Goal: Answer question/provide support: Answer question/provide support

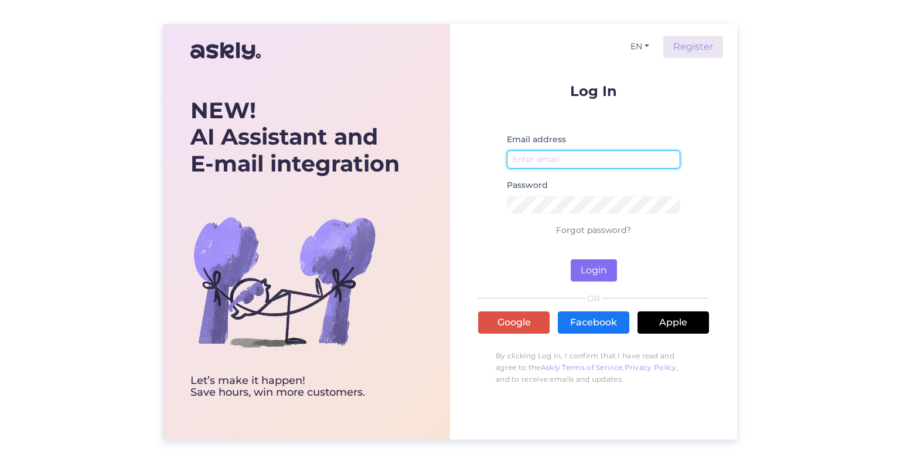
type input "[EMAIL_ADDRESS][DOMAIN_NAME]"
drag, startPoint x: 591, startPoint y: 262, endPoint x: 661, endPoint y: 262, distance: 70.3
click at [591, 262] on button "Login" at bounding box center [594, 271] width 46 height 22
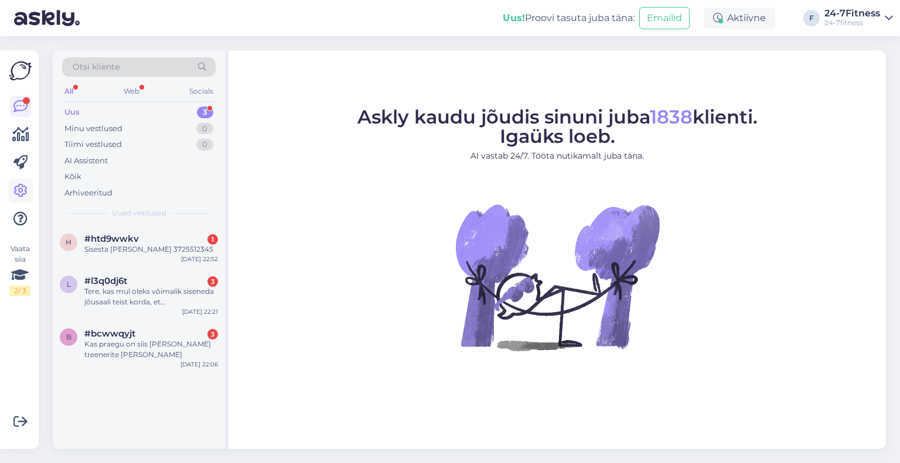
click at [27, 194] on icon at bounding box center [20, 191] width 14 height 14
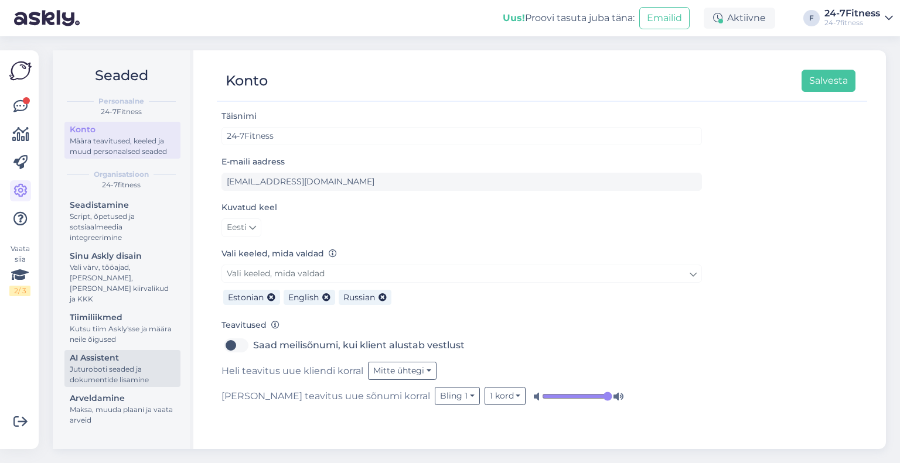
click at [111, 352] on div "AI Assistent" at bounding box center [122, 358] width 105 height 12
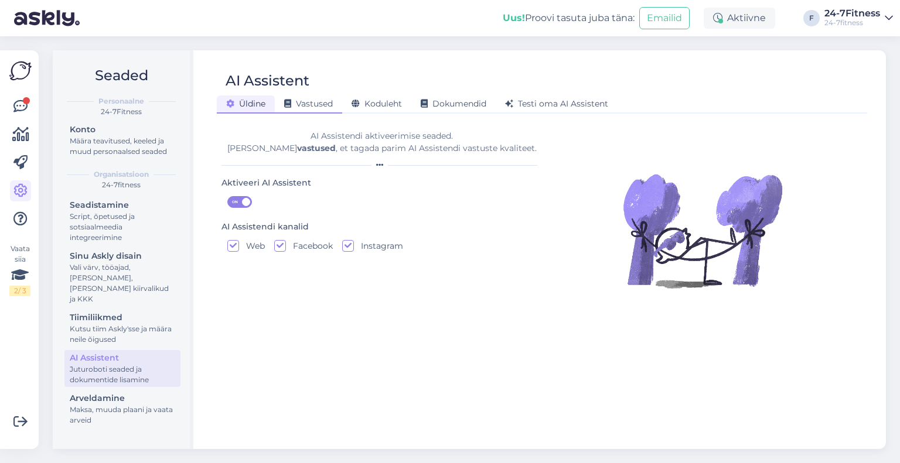
click at [323, 107] on span "Vastused" at bounding box center [308, 103] width 49 height 11
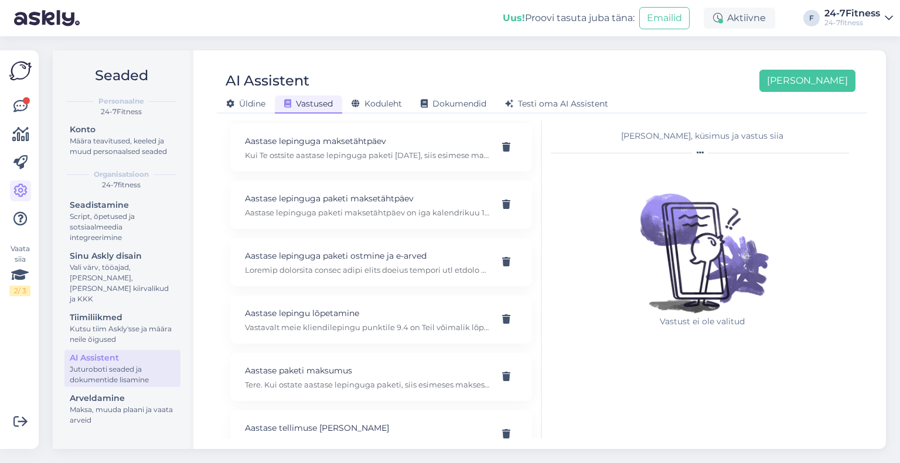
scroll to position [469, 0]
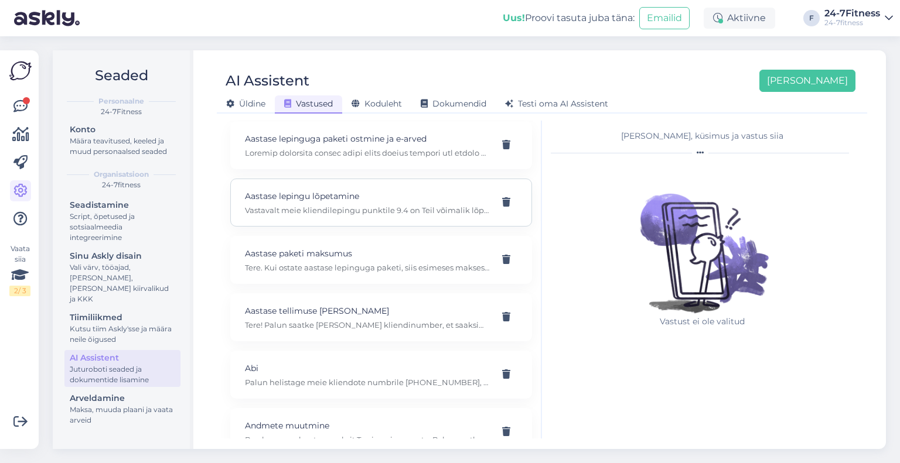
click at [379, 190] on p "Aastase lepingu lõpetamine" at bounding box center [367, 196] width 244 height 13
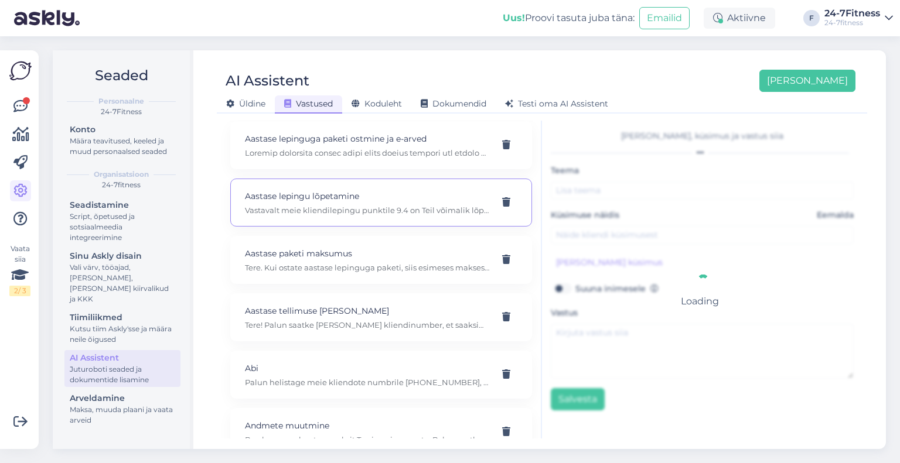
type input "Aastase lepingu lõpetamine"
type input "tegin aastase lepingu Kas mingil kokkuleppel oleks võimalik lõpetada leping?"
type textarea "Vastavalt meie kliendilepingu punktile 9.4 on Teil võimalik lõpetada ennetähtae…"
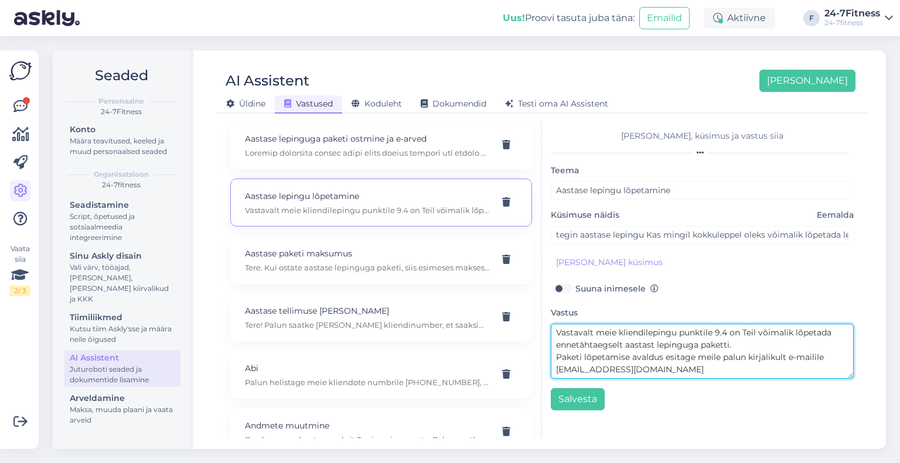
drag, startPoint x: 744, startPoint y: 342, endPoint x: 539, endPoint y: 332, distance: 204.7
click at [539, 332] on div "Kasuta AI Assistenti. Vajuta 'Lisa uus' ja lisa küsimused ja vastused, millele …" at bounding box center [541, 280] width 641 height 318
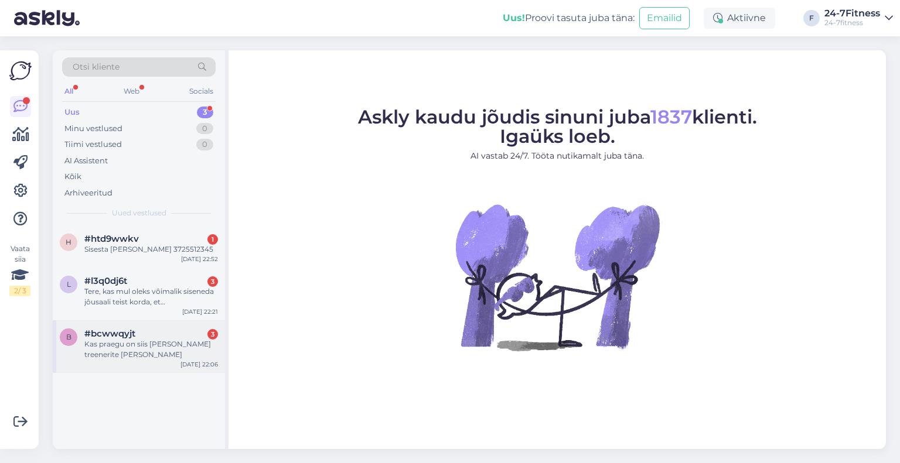
click at [117, 355] on div "Kas praegu on siis [PERSON_NAME] treenerite [PERSON_NAME]" at bounding box center [151, 349] width 134 height 21
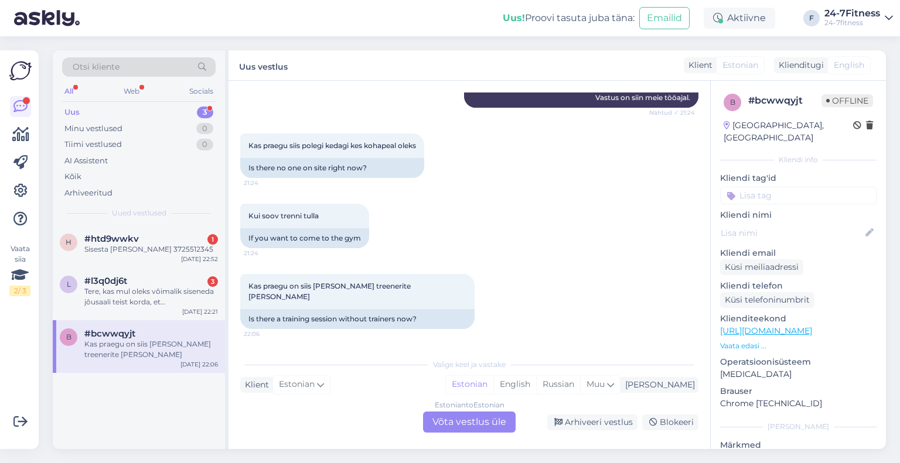
scroll to position [661, 0]
click at [473, 429] on div "Estonian to Estonian Võta vestlus üle" at bounding box center [469, 422] width 93 height 21
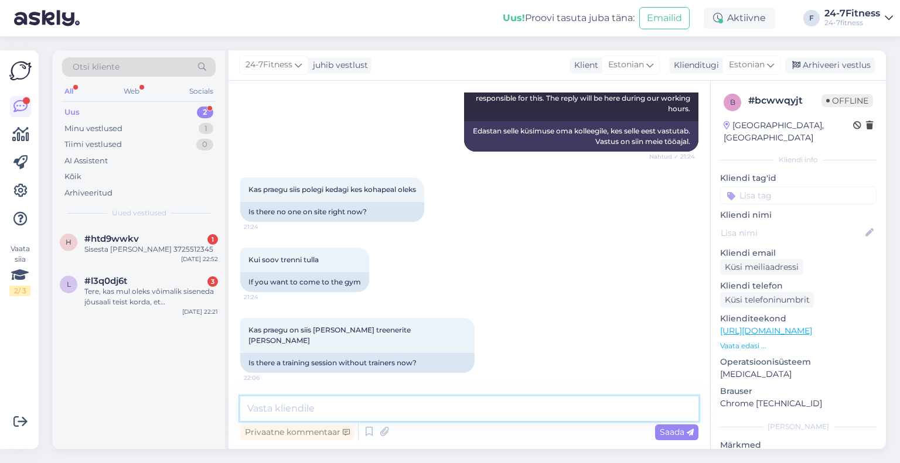
click at [350, 404] on textarea at bounding box center [469, 409] width 458 height 25
paste textarea "Meie spordiklubides ei ole kahjuks valvetreenereid, kes kliente jooksvalt nõust…"
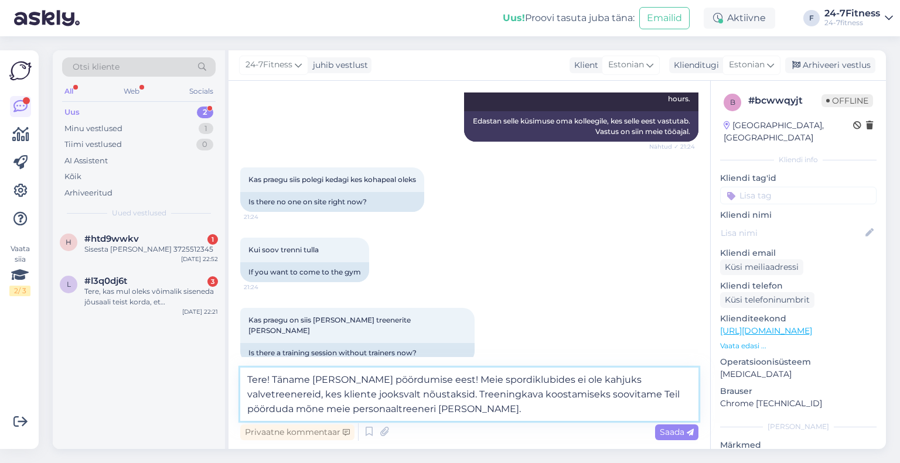
scroll to position [646, 0]
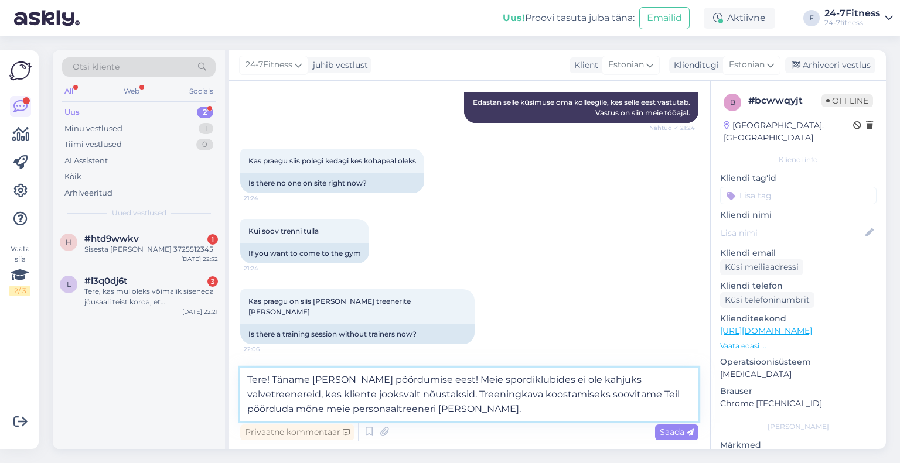
paste textarea "Personaaltreenerite nimekirja leiate meie kodulehel - [URL][DOMAIN_NAME]."
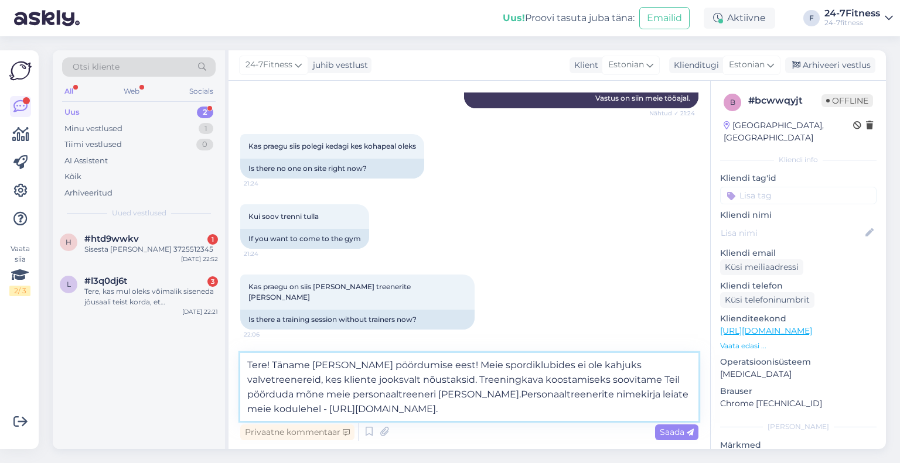
click at [523, 413] on textarea "Tere! Täname [PERSON_NAME] pöördumise eest! Meie spordiklubides ei ole kahjuks …" at bounding box center [469, 387] width 458 height 68
paste textarea "Iga treener on lisanud enda kohta tutvustuse. Tutvustust näete, kui vajutate tr…"
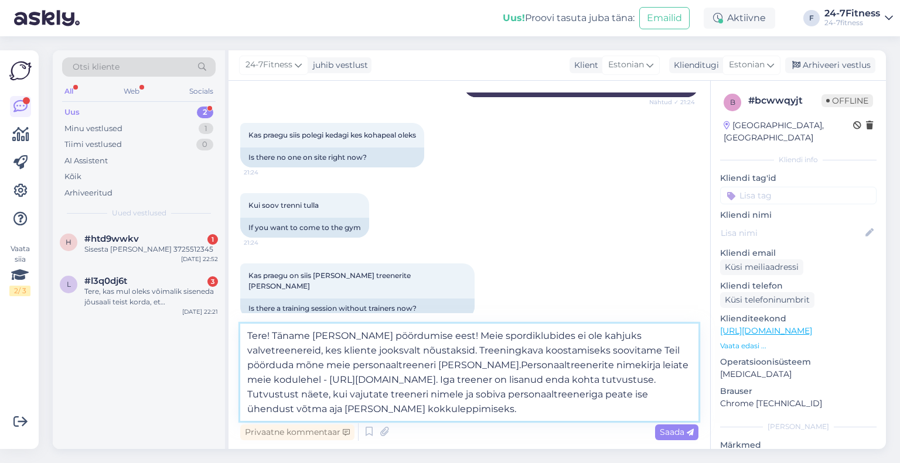
scroll to position [689, 0]
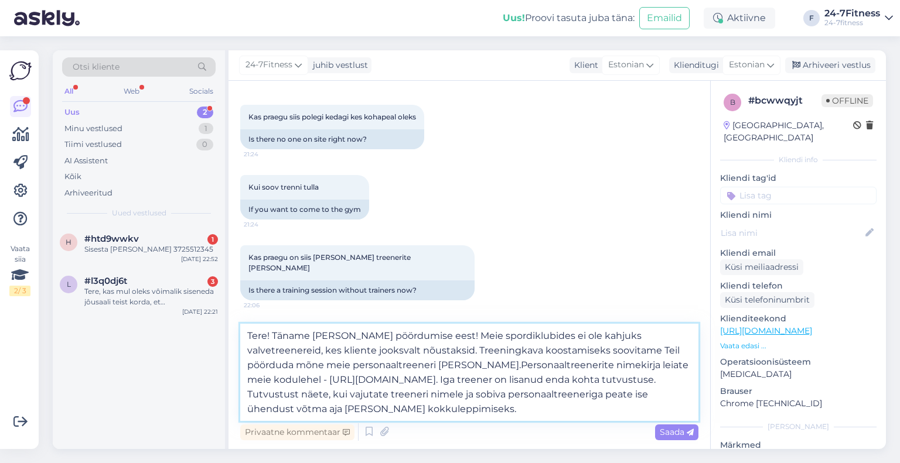
drag, startPoint x: 509, startPoint y: 405, endPoint x: 364, endPoint y: 367, distance: 149.8
click at [364, 367] on textarea "Tere! Täname [PERSON_NAME] pöördumise eest! Meie spordiklubides ei ole kahjuks …" at bounding box center [469, 372] width 458 height 97
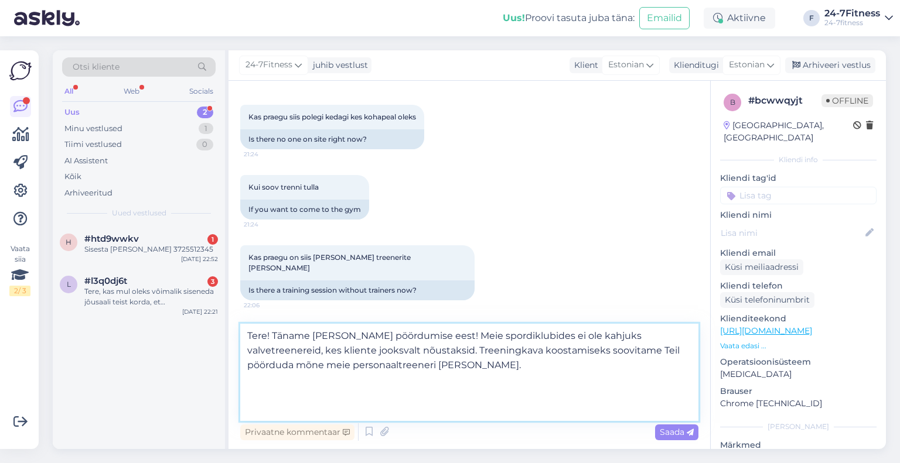
scroll to position [646, 0]
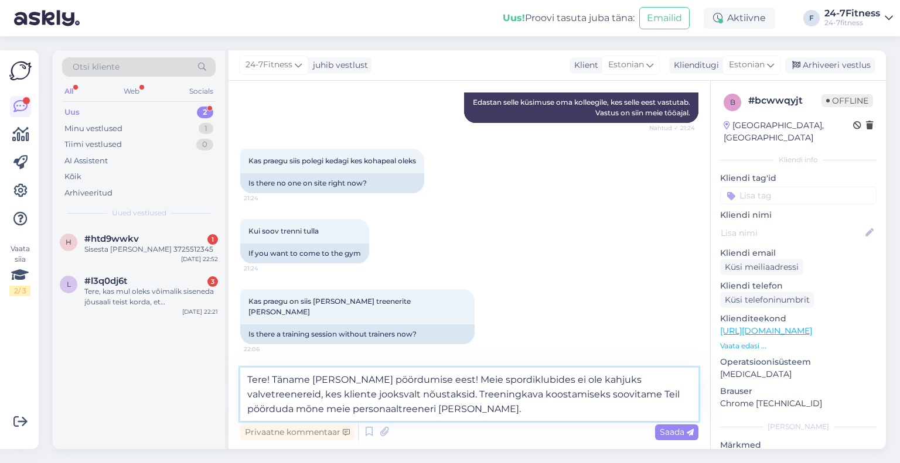
click at [417, 416] on textarea "Tere! Täname [PERSON_NAME] pöördumise eest! Meie spordiklubides ei ole kahjuks …" at bounding box center [469, 394] width 458 height 53
type textarea "Tere! Täname [PERSON_NAME] pöördumise eest! Meie spordiklubides ei ole kahjuks …"
click at [666, 435] on span "Saada" at bounding box center [677, 432] width 34 height 11
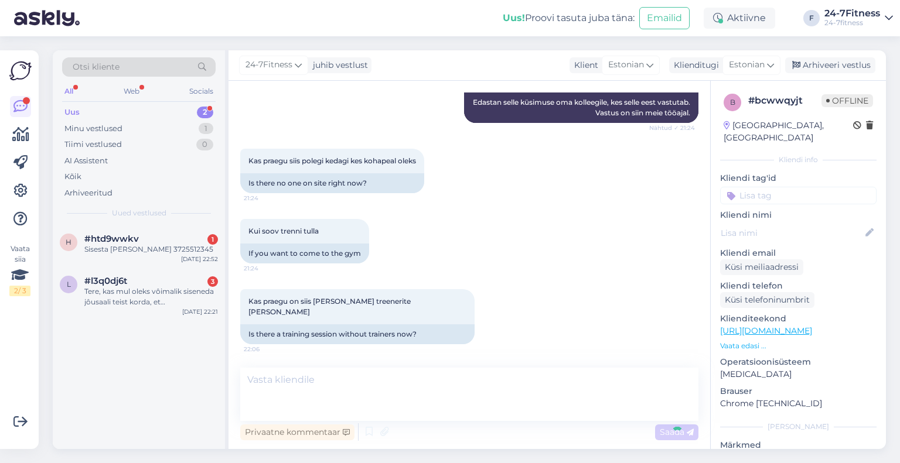
scroll to position [723, 0]
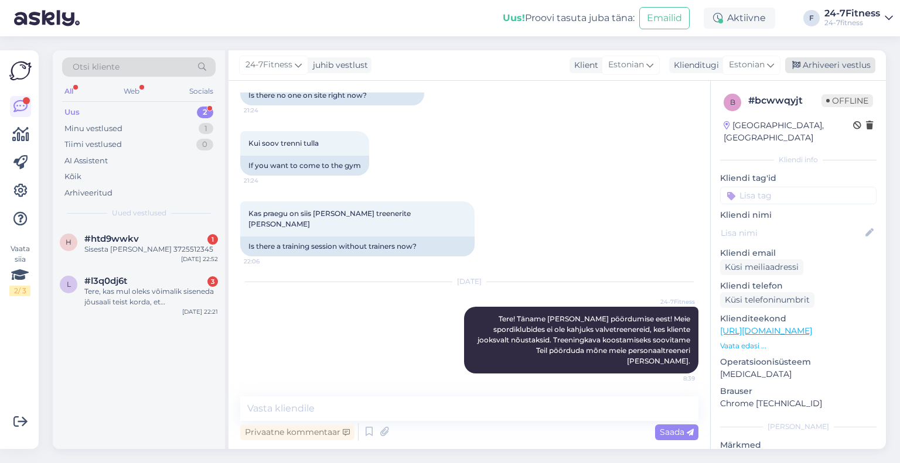
click at [845, 67] on div "Arhiveeri vestlus" at bounding box center [830, 65] width 90 height 16
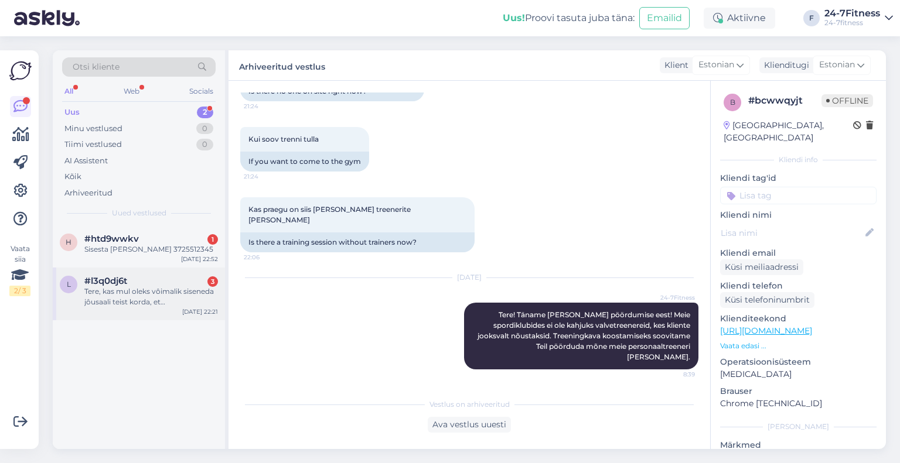
click at [151, 304] on div "Tere, kas mul oleks vôimalik siseneda jôusaali teist korda, et [PERSON_NAME] ma…" at bounding box center [151, 297] width 134 height 21
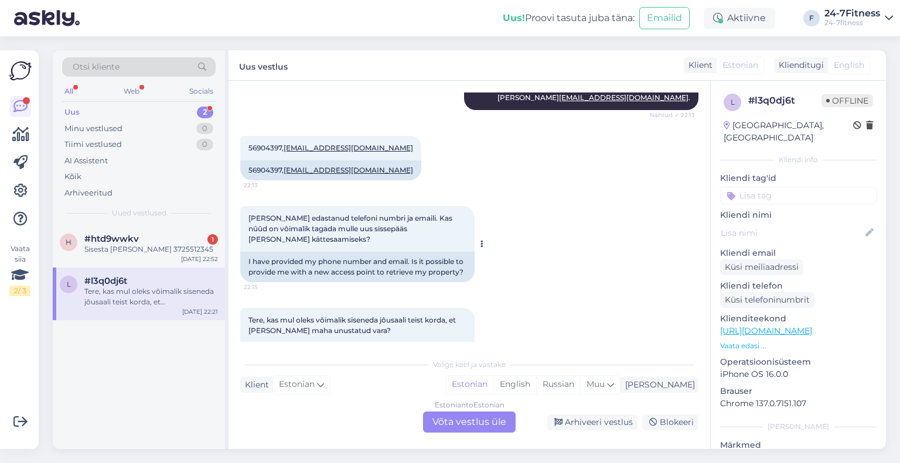
scroll to position [300, 0]
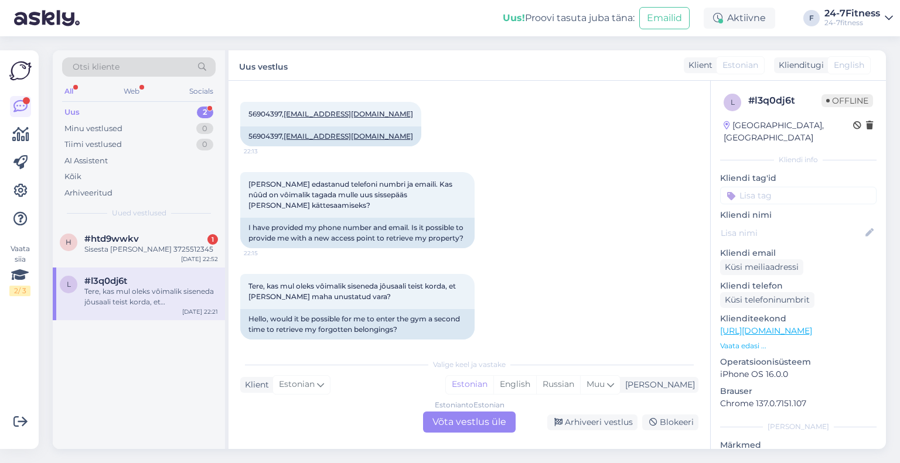
click at [497, 428] on div "Estonian to Estonian Võta vestlus üle" at bounding box center [469, 422] width 93 height 21
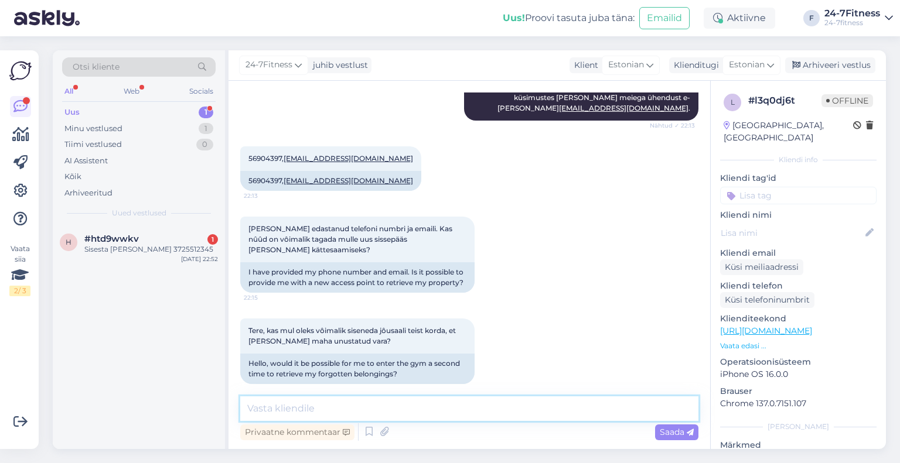
click at [340, 402] on textarea at bounding box center [469, 409] width 458 height 25
paste textarea "Kui Teil on vaja mingil põhjusel uuesti spordiklubisse siseneda, siis on Teil v…"
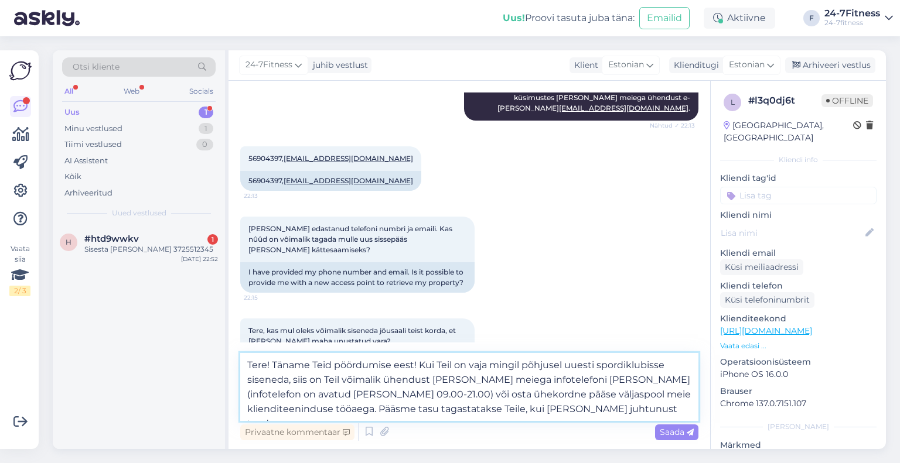
scroll to position [299, 0]
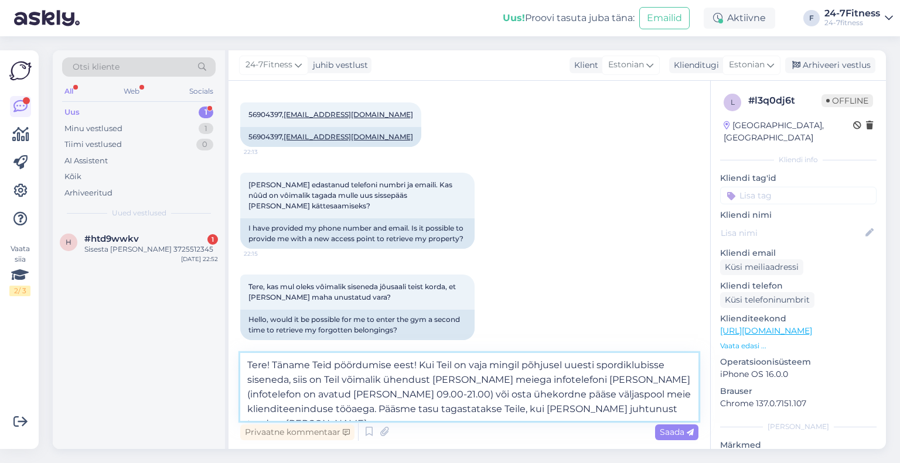
paste textarea "[EMAIL_ADDRESS][DOMAIN_NAME]"
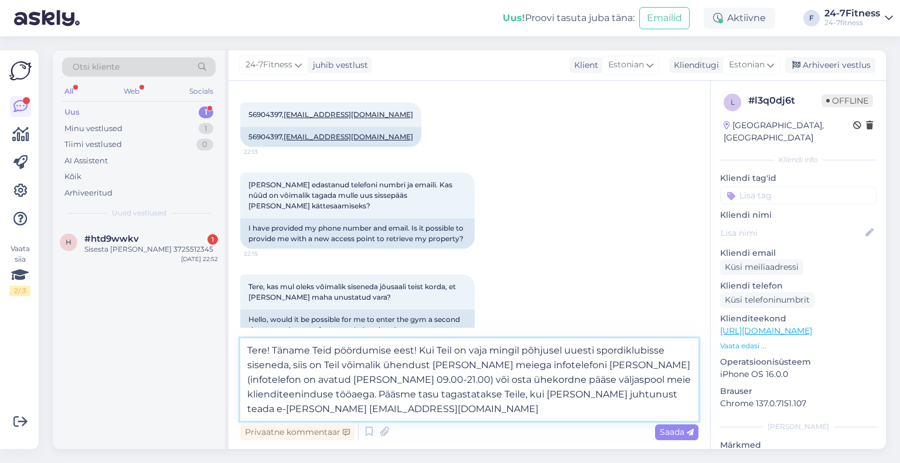
scroll to position [300, 0]
click at [378, 410] on textarea "Tere! Täname Teid pöördumise eest! Kui Teil on vaja mingil põhjusel uuesti spor…" at bounding box center [469, 380] width 458 height 83
type textarea "Tere! Täname Teid pöördumise eest! Kui Teil on vaja mingil põhjusel uuesti spor…"
click at [669, 434] on span "Saada" at bounding box center [677, 432] width 34 height 11
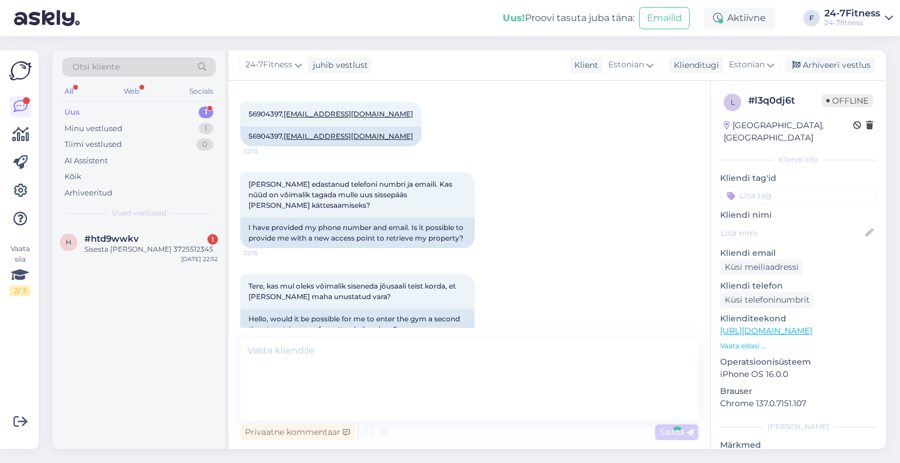
scroll to position [394, 0]
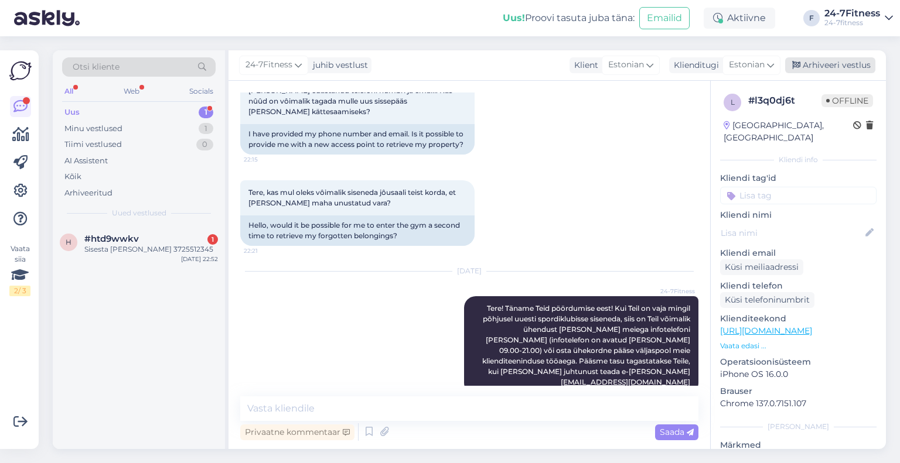
click at [816, 65] on div "Arhiveeri vestlus" at bounding box center [830, 65] width 90 height 16
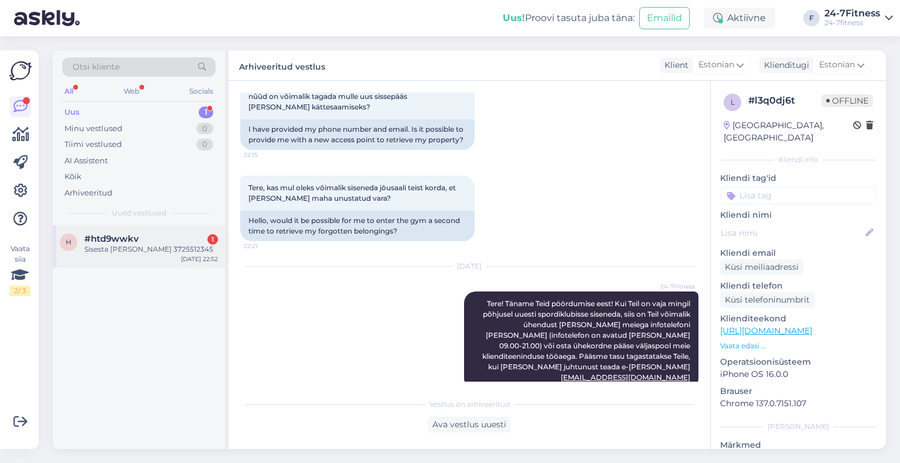
click at [120, 255] on div "h #htd9wwkv 1 Sisesta [PERSON_NAME] 3725512345 [DATE] 22:52" at bounding box center [139, 247] width 172 height 42
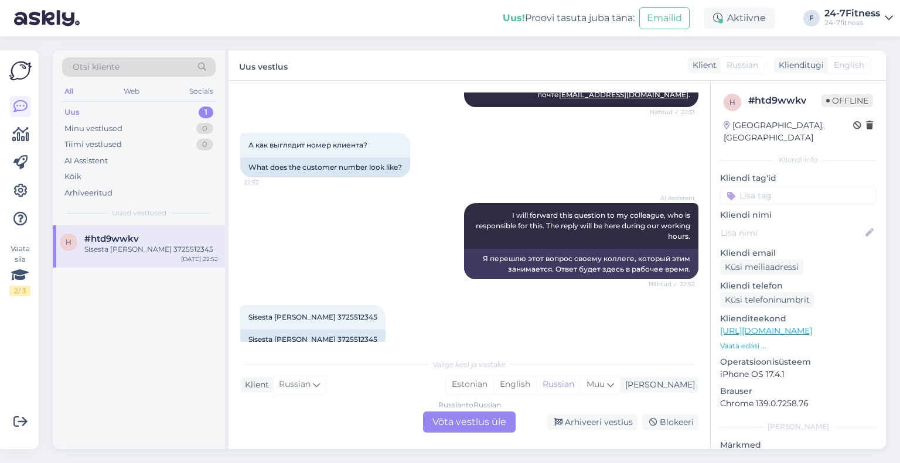
scroll to position [410, 0]
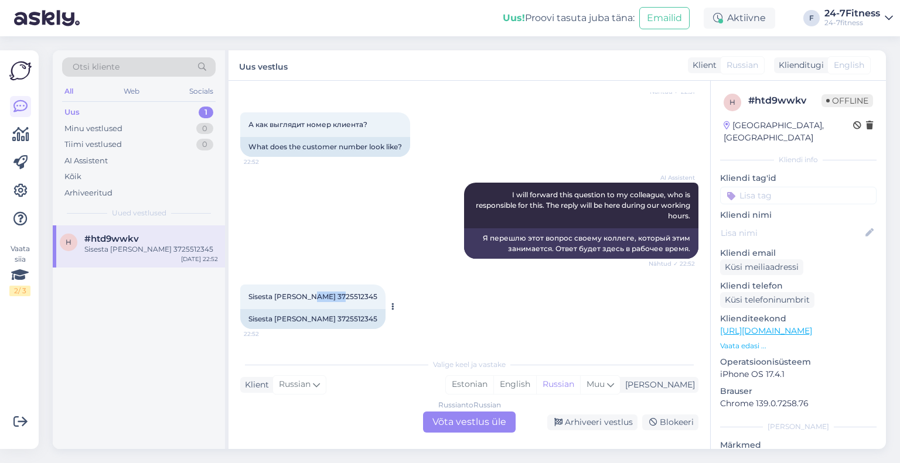
drag, startPoint x: 336, startPoint y: 297, endPoint x: 308, endPoint y: 297, distance: 28.1
click at [308, 297] on div "Sisesta [PERSON_NAME] 3725512345 22:52" at bounding box center [312, 297] width 145 height 25
click at [321, 349] on div "Vestlus algas [DATE] Если я хочу закрыть договор,который заканчивается через 5 …" at bounding box center [470, 265] width 482 height 369
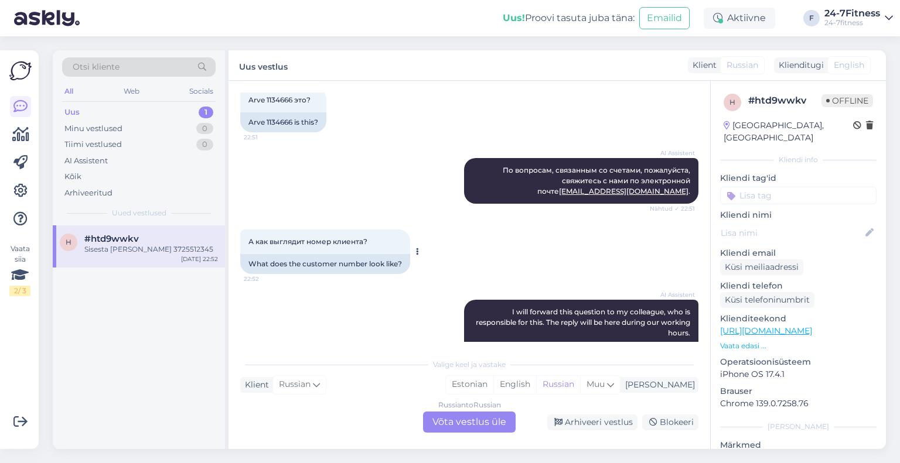
scroll to position [176, 0]
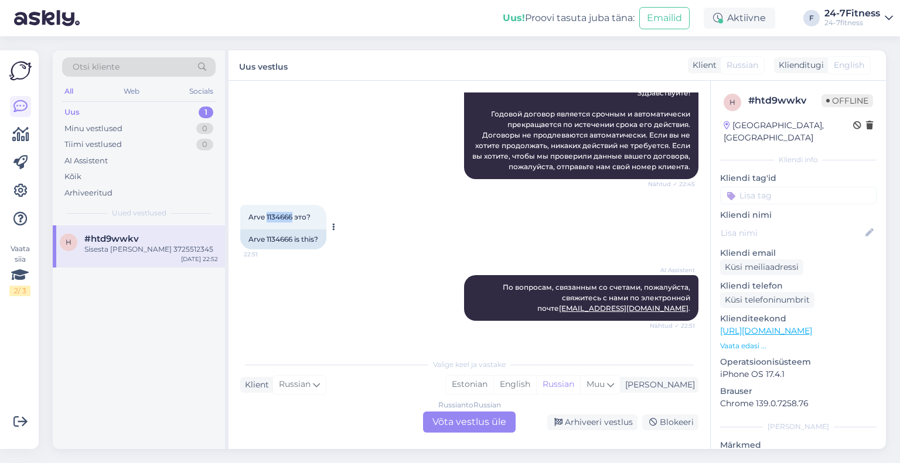
drag, startPoint x: 293, startPoint y: 215, endPoint x: 266, endPoint y: 216, distance: 27.0
click at [266, 216] on span "Arve 1134666 это?" at bounding box center [279, 217] width 62 height 9
copy span "1134666"
click at [367, 272] on div "AI Assistent По вопросам, связанным со счетами, пожалуйста, свяжитесь с нами по…" at bounding box center [469, 297] width 458 height 71
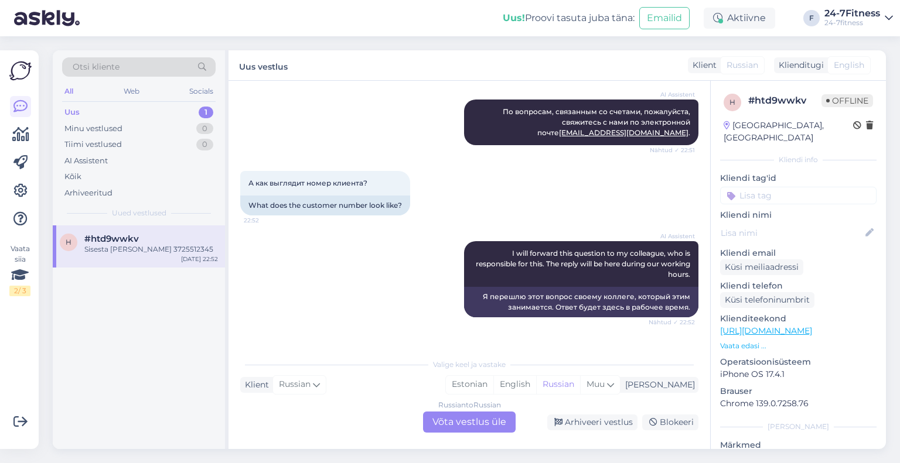
scroll to position [410, 0]
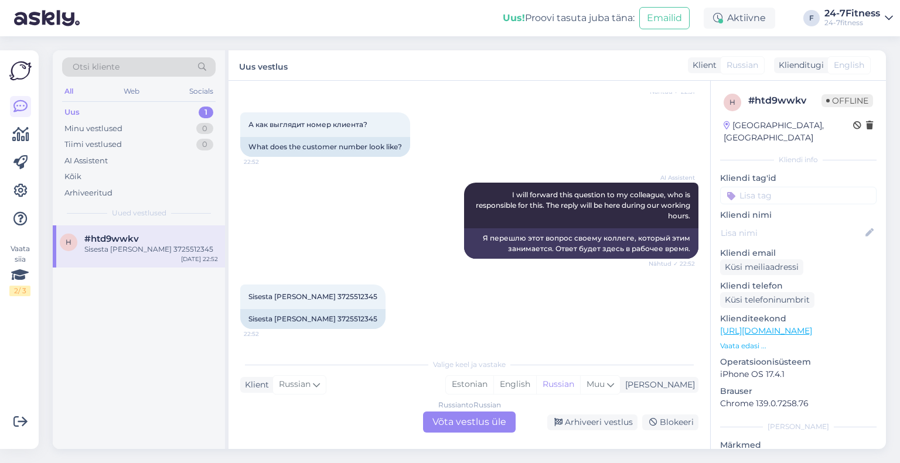
click at [443, 421] on div "Russian to Russian Võta vestlus üle" at bounding box center [469, 422] width 93 height 21
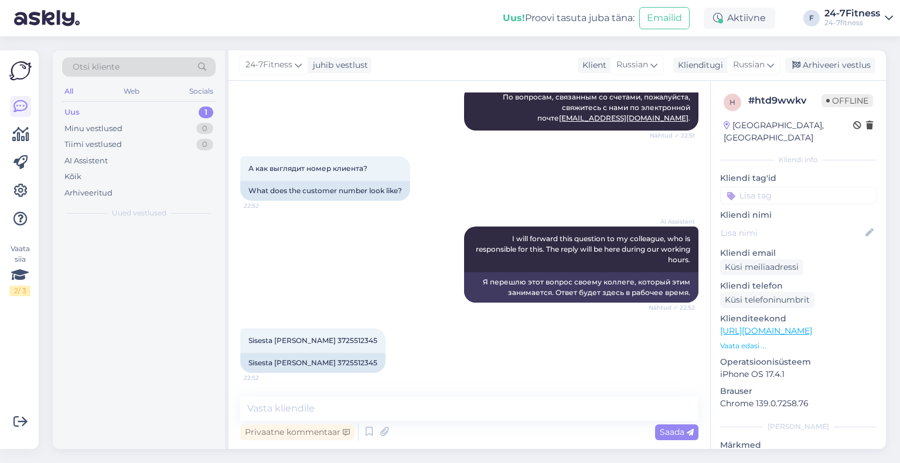
scroll to position [366, 0]
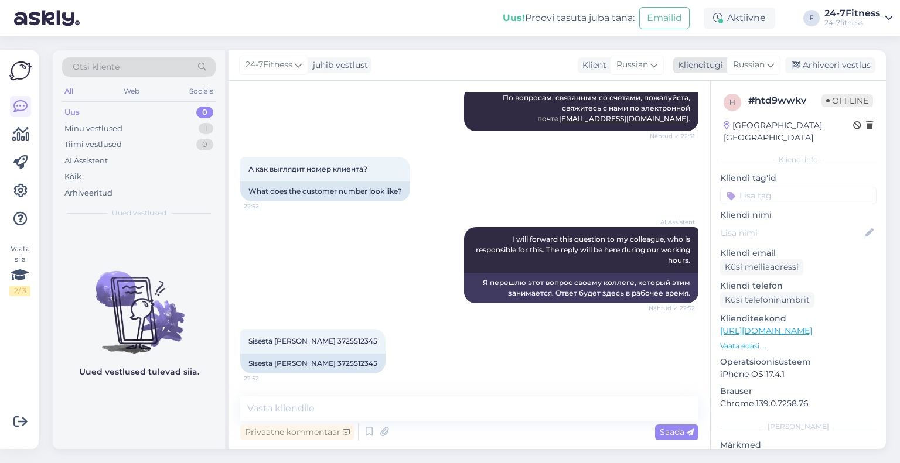
click at [763, 68] on span "Russian" at bounding box center [749, 65] width 32 height 13
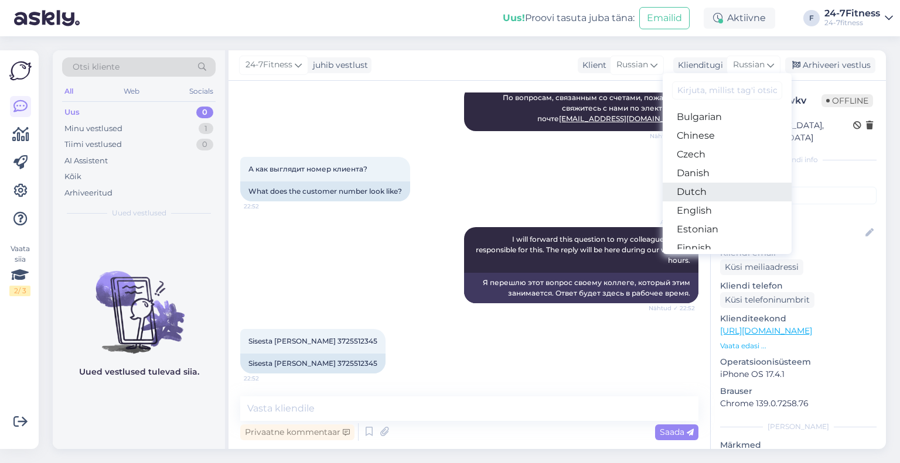
scroll to position [59, 0]
click at [708, 214] on link "Estonian" at bounding box center [727, 208] width 129 height 19
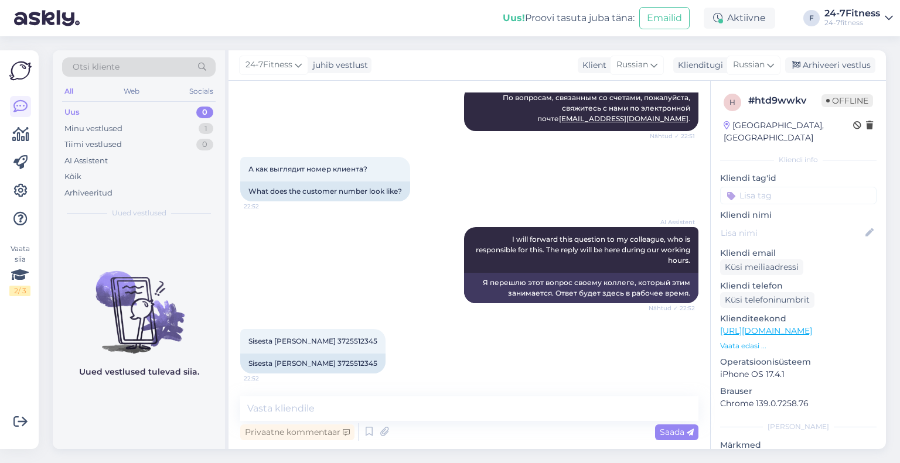
scroll to position [382, 0]
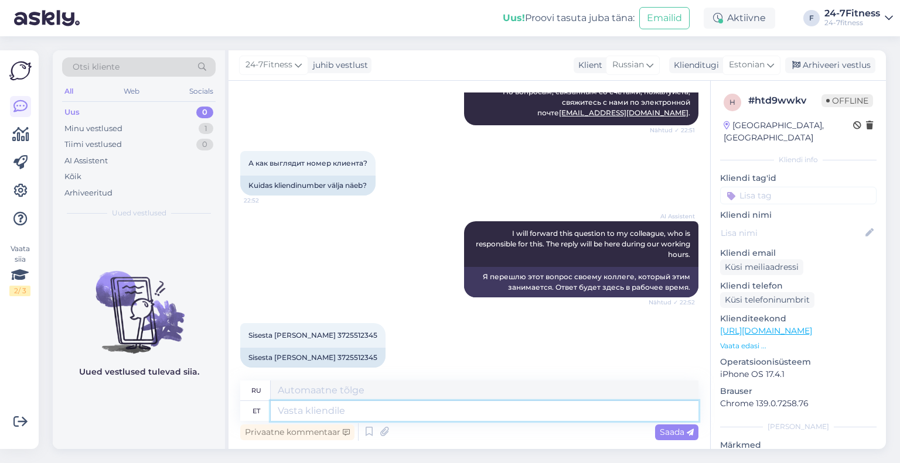
click at [329, 407] on textarea at bounding box center [485, 411] width 428 height 20
type textarea "Tere!"
type textarea "Привет!"
type textarea "Tere! Täname T"
type textarea "Привет! [GEOGRAPHIC_DATA]."
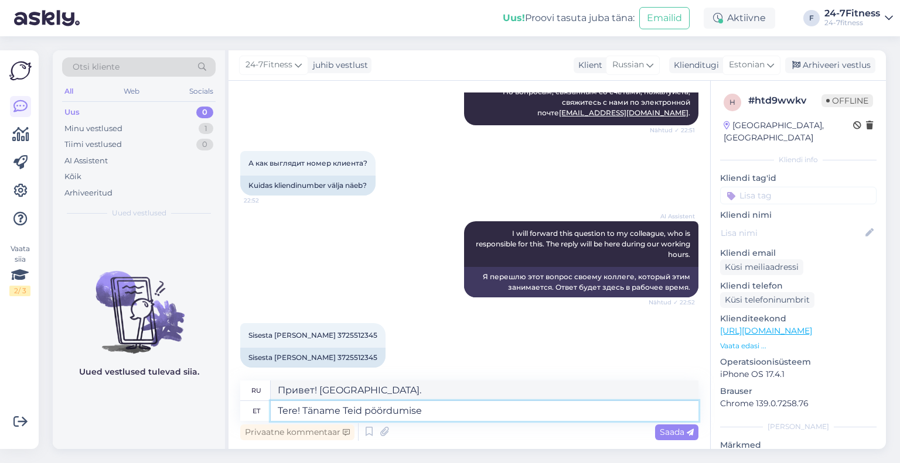
type textarea "Tere! Täname Teid pöördumise e"
type textarea "Здравствуйте! Спасибо, что обратились к нам."
type textarea "Tere! Täname Teid pöördumise eest!"
type textarea "Здравствуйте! Спасибо, что обратились к нам!"
paste textarea "Palun saatke [PERSON_NAME] nimi ja isikukood. Võimalusel saatke enda kliendikaa…"
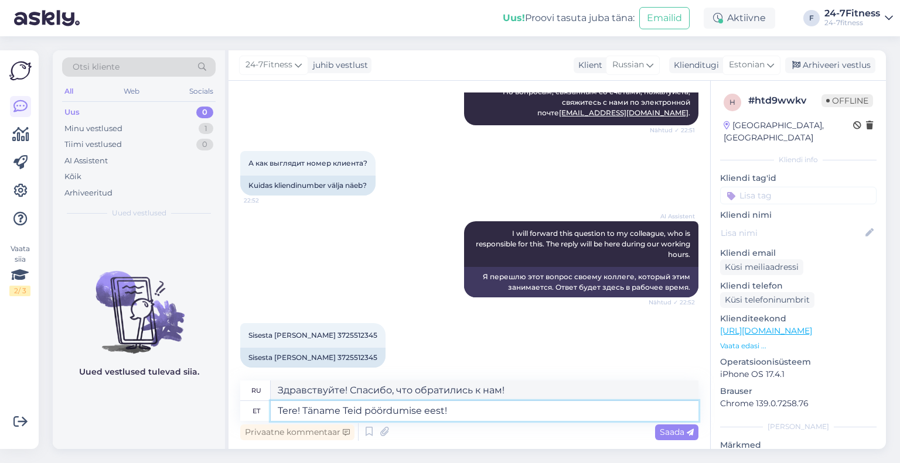
type textarea "Tere! Täname Teid pöördumise eest! Palun saatke [PERSON_NAME] nimi ja isikukood…"
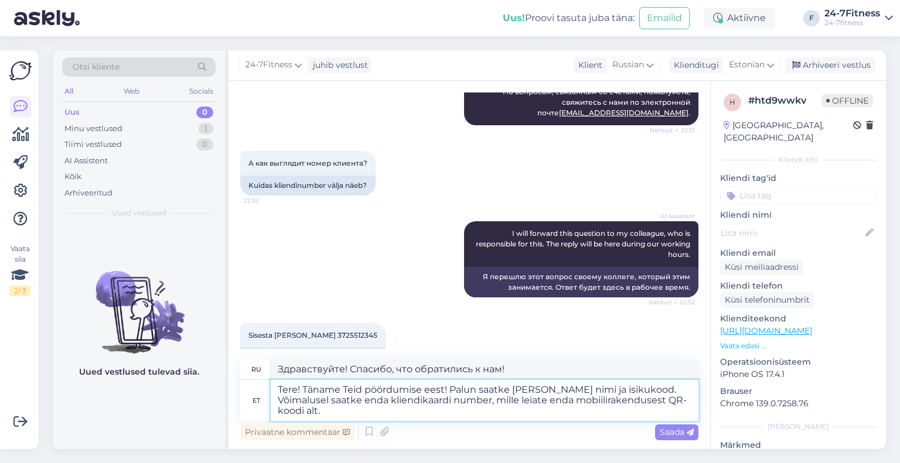
scroll to position [403, 0]
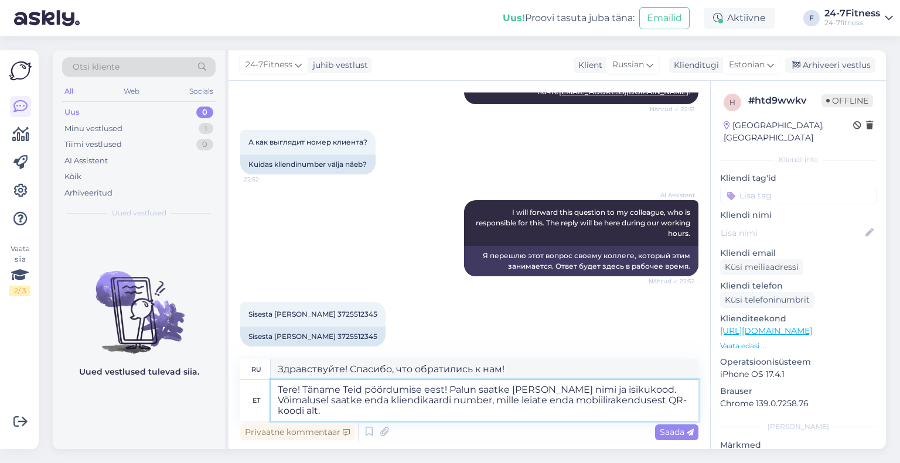
type textarea "Здравствуйте! Спасибо, что связались с нами! Пожалуйста, пришлите нам своё имя …"
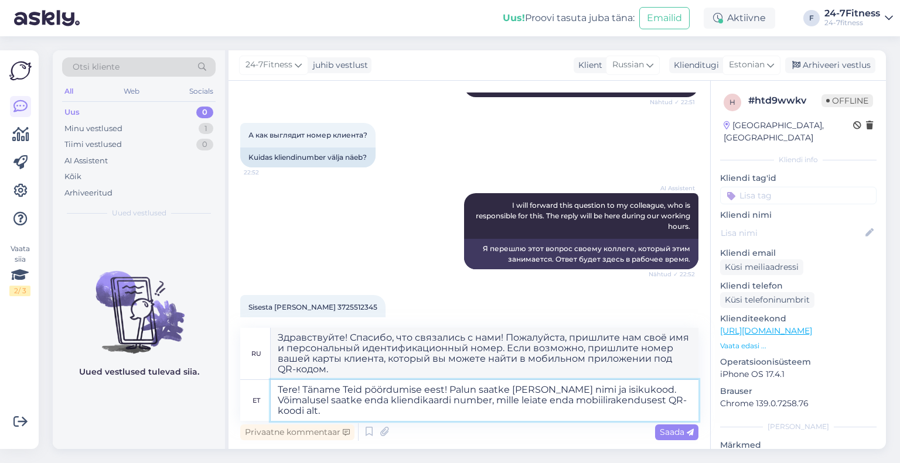
click at [656, 387] on textarea "Tere! Täname Teid pöördumise eest! Palun saatke [PERSON_NAME] nimi ja isikukood…" at bounding box center [485, 400] width 428 height 41
type textarea "Tere! Täname Teid pöördumise eest! Palun saatke [PERSON_NAME] nimi ja isikukood…"
type textarea "Здравствуйте! Спасибо, что связались с нами! Пожалуйста, пришлите нам ваше имя …"
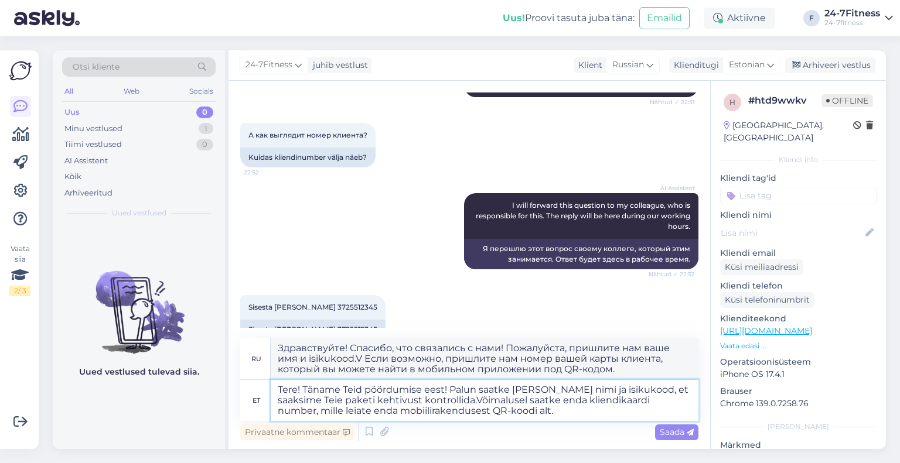
type textarea "Tere! Täname Teid pöördumise eest! Palun saatke [PERSON_NAME] nimi ja isikukood…"
type textarea "Здравствуйте! Спасибо, что связались с нами! Пожалуйста, пришлите нам своё имя …"
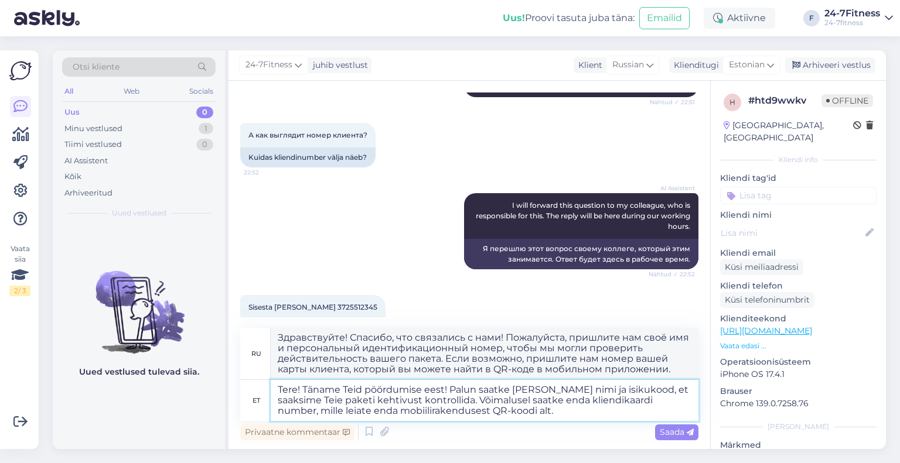
click at [591, 415] on textarea "Tere! Täname Teid pöördumise eest! Palun saatke [PERSON_NAME] nimi ja isikukood…" at bounding box center [485, 400] width 428 height 41
type textarea "Tere! Täname Teid pöördumise eest! Palun saatke [PERSON_NAME] nimi ja isikukood…"
click at [661, 432] on span "Saada" at bounding box center [677, 432] width 34 height 11
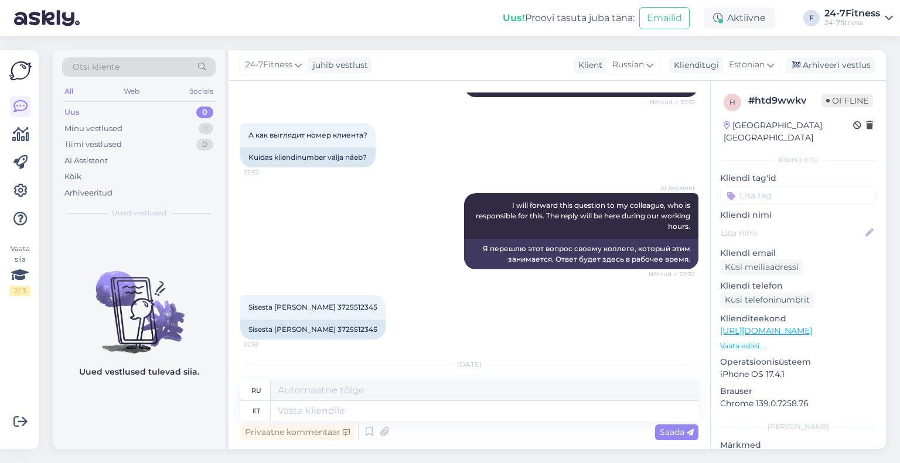
scroll to position [561, 0]
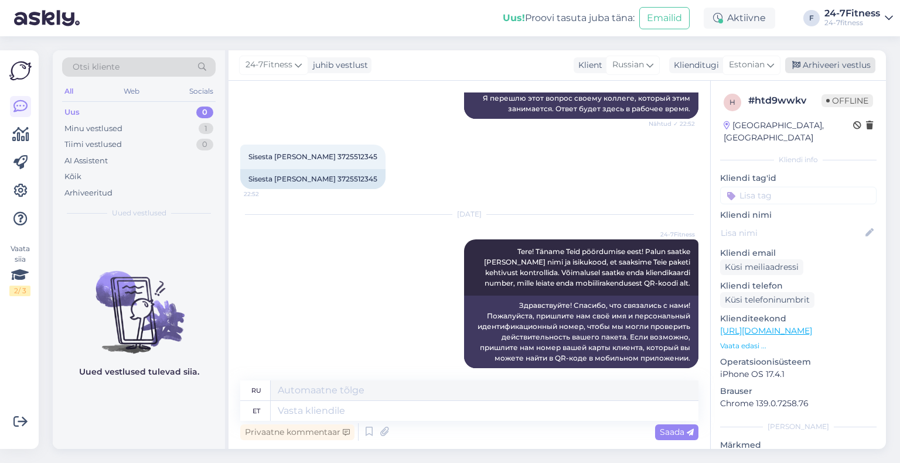
click at [834, 67] on div "Arhiveeri vestlus" at bounding box center [830, 65] width 90 height 16
